Goal: Task Accomplishment & Management: Manage account settings

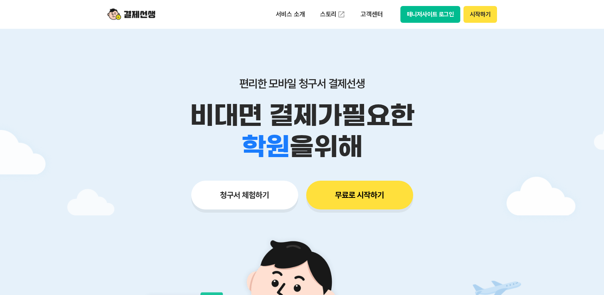
click at [426, 15] on button "매니저사이트 로그인" at bounding box center [430, 14] width 60 height 17
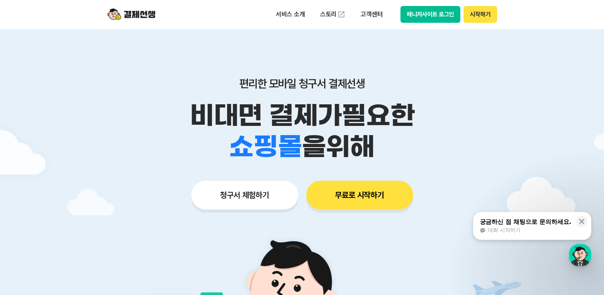
click at [388, 63] on div "편리한 모바일 청구서 결제선생 비대면 결제가 필요한 학원 공부방 호텔 쇼핑몰 병원 배달 보험사 항공사 골프장 을 위해 청구서 체험하기 무료로 …" at bounding box center [302, 127] width 409 height 197
click at [439, 24] on div "서비스 소개 스토리 고객센터 매니저사이트 로그인 시작하기" at bounding box center [302, 14] width 409 height 29
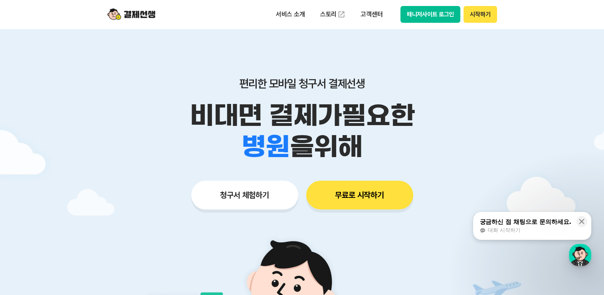
click at [442, 14] on button "매니저사이트 로그인" at bounding box center [430, 14] width 60 height 17
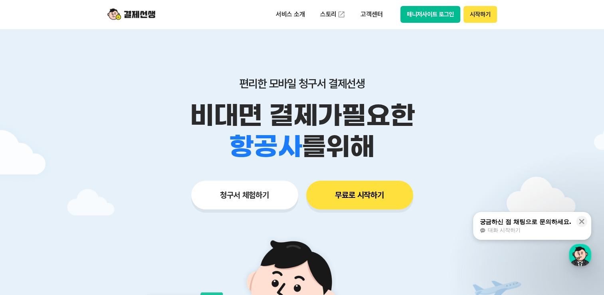
click at [416, 57] on div "편리한 모바일 청구서 결제선생 비대면 결제가 필요한 학원 공부방 호텔 쇼핑몰 병원 배달 보험사 항공사 골프장 를 위해 청구서 체험하기 무료로 …" at bounding box center [302, 127] width 409 height 197
click at [417, 17] on button "매니저사이트 로그인" at bounding box center [430, 14] width 60 height 17
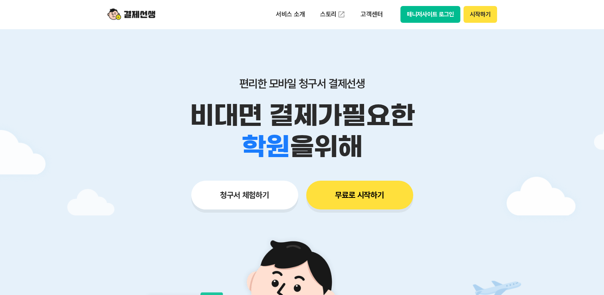
click at [443, 15] on button "매니저사이트 로그인" at bounding box center [430, 14] width 60 height 17
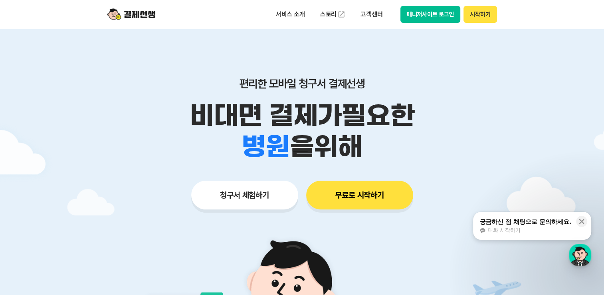
click at [325, 225] on div "편리한 모바일 청구서 결제선생 비대면 결제가 필요한 학원 공부방 호텔 쇼핑몰 병원 배달 보험사 항공사 골프장 을 위해 청구서 체험하기 무료로 …" at bounding box center [302, 127] width 409 height 197
click at [425, 12] on button "매니저사이트 로그인" at bounding box center [430, 14] width 60 height 17
